Goal: Task Accomplishment & Management: Manage account settings

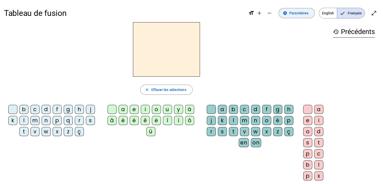
click at [293, 13] on span "Paramètres" at bounding box center [299, 13] width 19 height 6
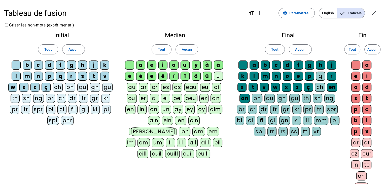
click at [50, 65] on div "d" at bounding box center [49, 65] width 9 height 9
click at [51, 67] on div "d" at bounding box center [49, 65] width 9 height 9
click at [56, 86] on div "ch" at bounding box center [58, 87] width 10 height 9
click at [58, 88] on div "ch" at bounding box center [58, 87] width 10 height 9
click at [47, 89] on div "ç" at bounding box center [46, 87] width 9 height 9
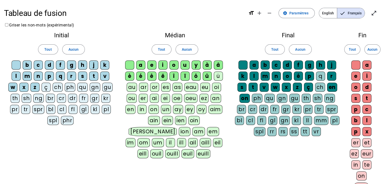
click at [35, 88] on div "z" at bounding box center [35, 87] width 9 height 9
click at [26, 86] on div "x" at bounding box center [23, 87] width 9 height 9
click at [13, 87] on div "w" at bounding box center [12, 87] width 9 height 9
click at [62, 76] on div "q" at bounding box center [60, 76] width 9 height 9
click at [103, 65] on div "k" at bounding box center [104, 65] width 9 height 9
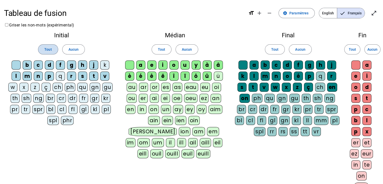
click at [49, 51] on span "Tout" at bounding box center [47, 49] width 7 height 6
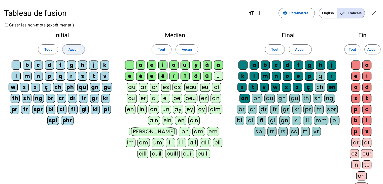
click at [72, 49] on span "Aucun" at bounding box center [74, 49] width 10 height 6
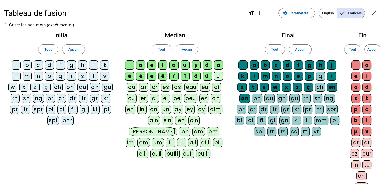
click at [47, 65] on div "d" at bounding box center [49, 65] width 9 height 9
click at [18, 77] on div "l" at bounding box center [16, 76] width 9 height 9
click at [93, 75] on div "t" at bounding box center [93, 76] width 9 height 9
click at [185, 50] on span "Aucun" at bounding box center [187, 49] width 10 height 6
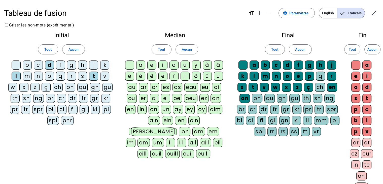
click at [141, 66] on div "a" at bounding box center [140, 65] width 9 height 9
click at [152, 65] on div "e" at bounding box center [151, 65] width 9 height 9
click at [161, 66] on div "i" at bounding box center [163, 65] width 9 height 9
click at [184, 66] on div "u" at bounding box center [185, 65] width 9 height 9
click at [240, 154] on div "Initial Tout Aucun b c d f g h j k l m n p q r s t v w x z ç ch ph qu gn gu th …" at bounding box center [191, 118] width 375 height 181
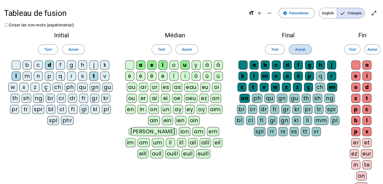
click at [296, 50] on span "Aucun" at bounding box center [301, 49] width 10 height 6
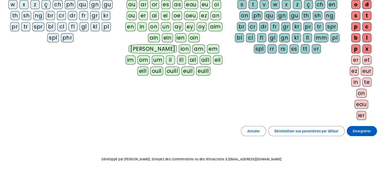
scroll to position [86, 0]
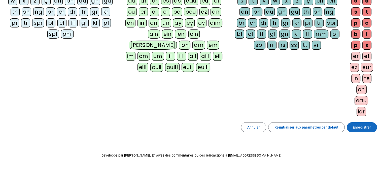
click at [362, 126] on span "Enregistrer" at bounding box center [362, 127] width 18 height 6
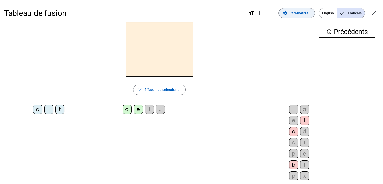
click at [309, 14] on span "Paramètres" at bounding box center [299, 13] width 19 height 6
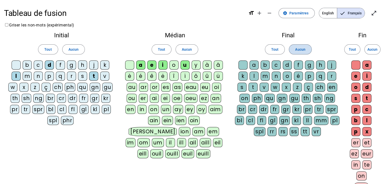
click at [301, 49] on span "Aucun" at bounding box center [301, 49] width 10 height 6
click at [276, 51] on span "Tout" at bounding box center [275, 49] width 7 height 6
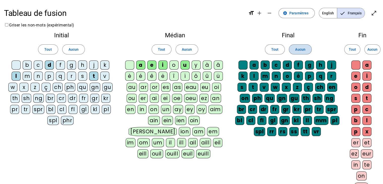
click at [298, 51] on span "Aucun" at bounding box center [301, 49] width 10 height 6
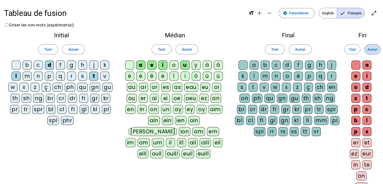
click at [370, 51] on span "Aucun" at bounding box center [373, 49] width 10 height 6
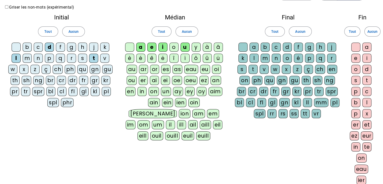
scroll to position [76, 0]
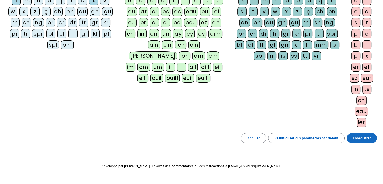
click at [363, 136] on span "Enregistrer" at bounding box center [362, 138] width 18 height 6
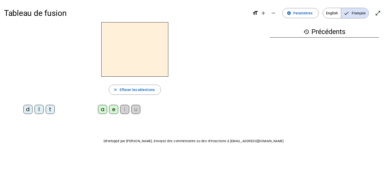
drag, startPoint x: 28, startPoint y: 110, endPoint x: 107, endPoint y: 60, distance: 94.1
click at [107, 60] on div "close Effacer les sélections d l t a e i u" at bounding box center [135, 70] width 262 height 96
click at [28, 110] on div "d" at bounding box center [27, 109] width 9 height 9
click at [112, 111] on div "e" at bounding box center [113, 109] width 9 height 9
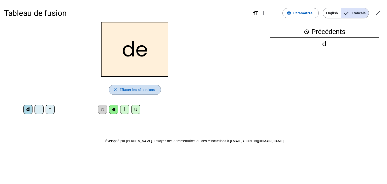
click at [132, 89] on span "Effacer les sélections" at bounding box center [137, 90] width 35 height 6
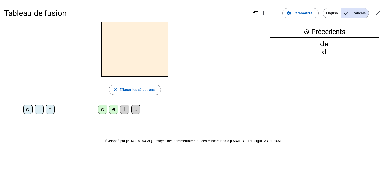
click at [39, 110] on div "l" at bounding box center [39, 109] width 9 height 9
click at [102, 110] on div "a" at bounding box center [102, 109] width 9 height 9
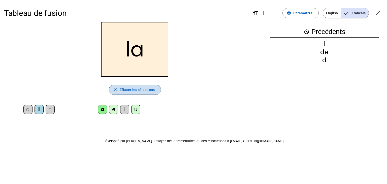
click at [126, 90] on span "Effacer les sélections" at bounding box center [137, 90] width 35 height 6
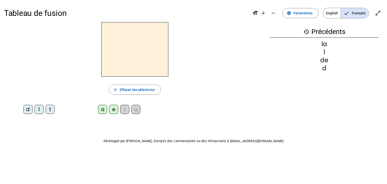
click at [51, 110] on div "t" at bounding box center [50, 109] width 9 height 9
click at [135, 109] on div "u" at bounding box center [135, 109] width 9 height 9
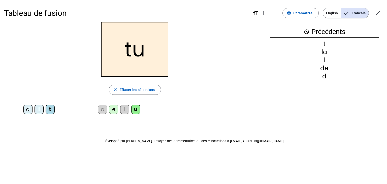
click at [329, 77] on div "d" at bounding box center [324, 76] width 109 height 6
click at [140, 90] on span "Effacer les sélections" at bounding box center [137, 90] width 35 height 6
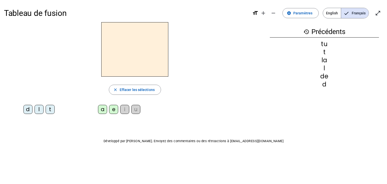
click at [52, 127] on div "Tableau de fusion format_size add remove settings Paramètres English Français o…" at bounding box center [193, 85] width 387 height 171
click at [26, 109] on div "d" at bounding box center [27, 109] width 9 height 9
click at [325, 86] on div "d" at bounding box center [324, 84] width 109 height 6
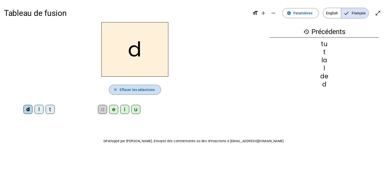
click at [136, 90] on span "Effacer les sélections" at bounding box center [137, 90] width 35 height 6
